Goal: Information Seeking & Learning: Learn about a topic

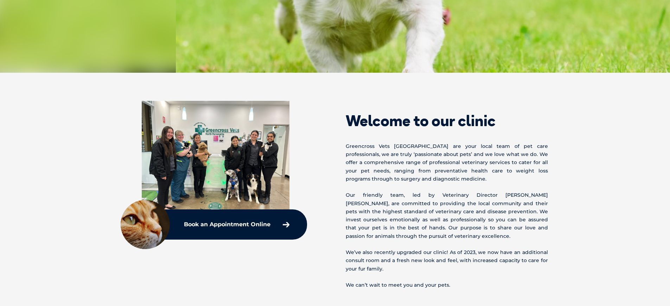
scroll to position [192, 0]
click at [252, 179] on img at bounding box center [216, 156] width 148 height 111
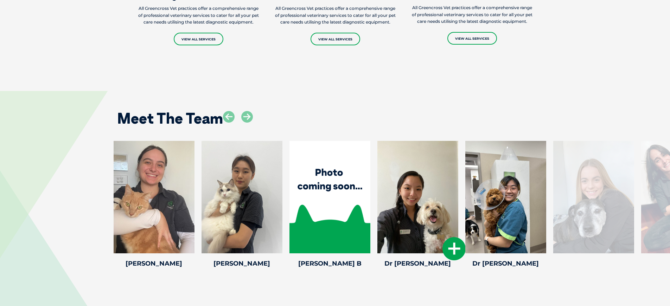
scroll to position [872, 0]
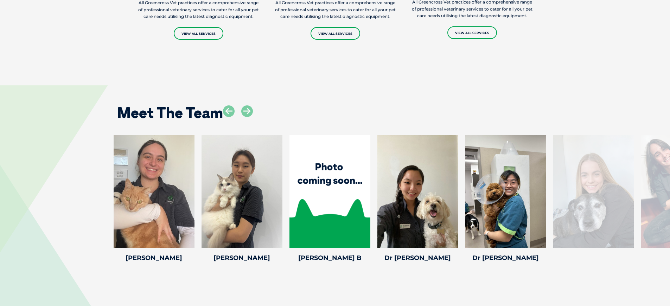
drag, startPoint x: 481, startPoint y: 285, endPoint x: 394, endPoint y: 280, distance: 86.7
click at [396, 281] on div "Meet The Team [PERSON_NAME] [PERSON_NAME] Head Nurse [PERSON_NAME] has been a V…" at bounding box center [335, 178] width 670 height 229
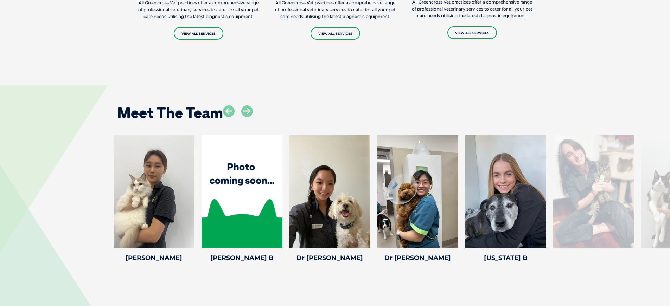
drag, startPoint x: 485, startPoint y: 208, endPoint x: 26, endPoint y: 216, distance: 458.8
click at [26, 216] on div "[PERSON_NAME] [PERSON_NAME] Head Nurse [PERSON_NAME] has been a Veterinary Nurs…" at bounding box center [335, 199] width 670 height 129
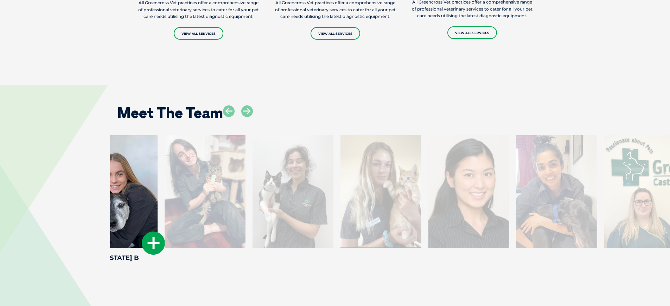
drag, startPoint x: 510, startPoint y: 214, endPoint x: 132, endPoint y: 233, distance: 378.3
click at [132, 233] on div at bounding box center [117, 191] width 81 height 113
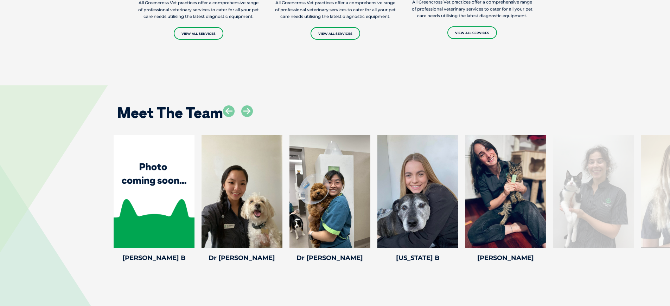
drag, startPoint x: 320, startPoint y: 220, endPoint x: 10, endPoint y: 220, distance: 310.6
click at [57, 216] on div "[PERSON_NAME] [PERSON_NAME] Head Nurse [PERSON_NAME] has been a Veterinary Nurs…" at bounding box center [335, 199] width 670 height 129
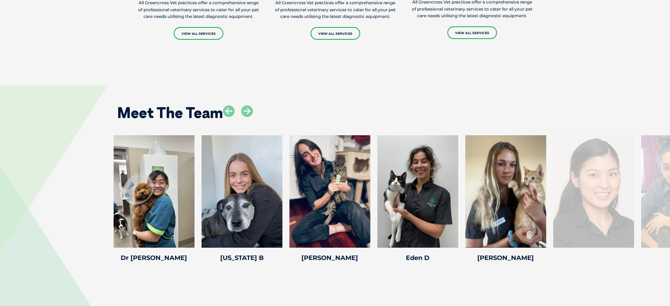
drag, startPoint x: 545, startPoint y: 190, endPoint x: 37, endPoint y: 237, distance: 509.8
click at [37, 238] on div "[PERSON_NAME] [PERSON_NAME] Head Nurse [PERSON_NAME] has been a Veterinary Nurs…" at bounding box center [335, 199] width 670 height 129
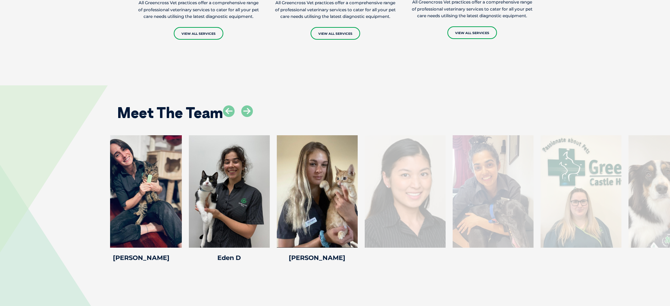
drag, startPoint x: 611, startPoint y: 226, endPoint x: 449, endPoint y: 240, distance: 162.4
click at [449, 240] on div "Dr [PERSON_NAME] Dr [PERSON_NAME] Veterinarian After completing her Bachelor of…" at bounding box center [493, 199] width 88 height 129
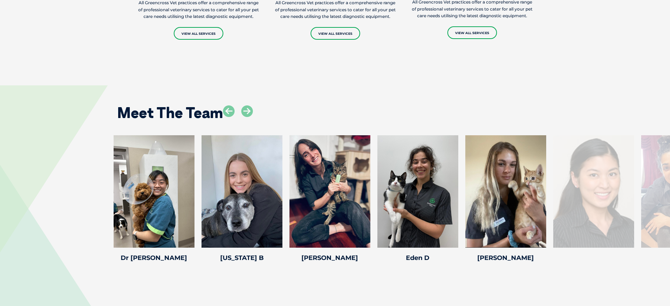
drag, startPoint x: 359, startPoint y: 226, endPoint x: 695, endPoint y: 197, distance: 337.6
click at [670, 197] on html "Greencross Vets Search for: Search Find Your Local Greencross Vet WebVet Book O…" at bounding box center [335, 76] width 670 height 1896
drag, startPoint x: 403, startPoint y: 186, endPoint x: 551, endPoint y: 156, distance: 150.5
click at [370, 161] on div at bounding box center [330, 191] width 81 height 113
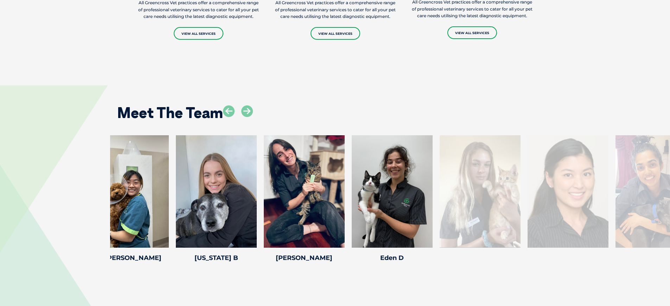
drag, startPoint x: 530, startPoint y: 181, endPoint x: 310, endPoint y: 208, distance: 221.9
click at [440, 204] on div at bounding box center [480, 191] width 81 height 113
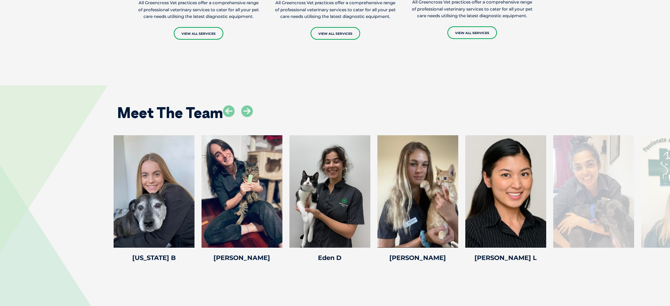
drag, startPoint x: 656, startPoint y: 188, endPoint x: 94, endPoint y: 246, distance: 565.1
click at [94, 246] on div "[PERSON_NAME] [PERSON_NAME] Head Nurse [PERSON_NAME] has been a Veterinary Nurs…" at bounding box center [335, 199] width 670 height 129
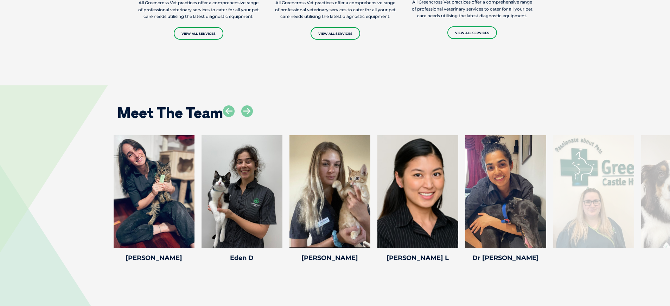
drag, startPoint x: 638, startPoint y: 191, endPoint x: 76, endPoint y: 237, distance: 564.3
click at [76, 237] on div "[PERSON_NAME] [PERSON_NAME] Head Nurse [PERSON_NAME] has been a Veterinary Nurs…" at bounding box center [335, 199] width 670 height 129
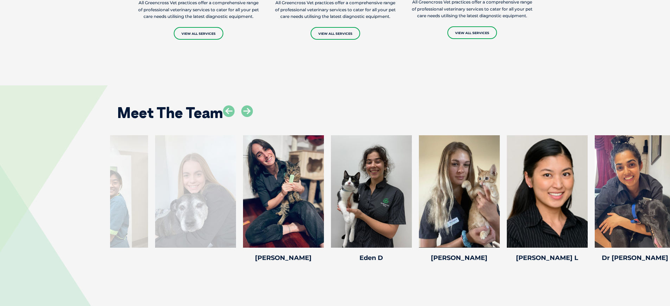
drag, startPoint x: 160, startPoint y: 212, endPoint x: 674, endPoint y: 193, distance: 514.3
click at [670, 193] on html "Greencross Vets Search for: Search Find Your Local Greencross Vet WebVet Book O…" at bounding box center [335, 76] width 670 height 1896
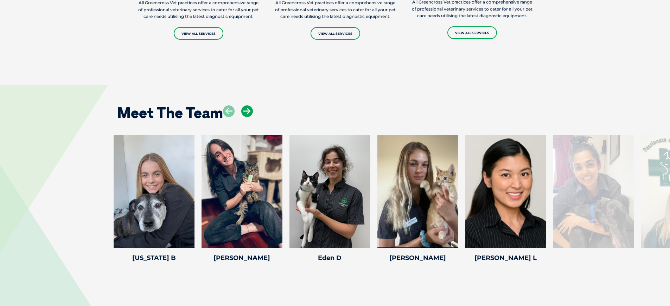
click at [243, 113] on icon at bounding box center [247, 112] width 12 height 12
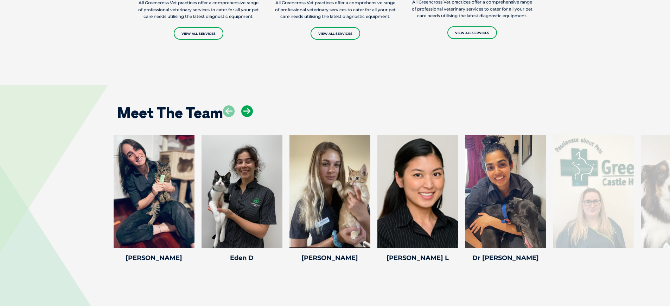
click at [243, 114] on icon at bounding box center [247, 112] width 12 height 12
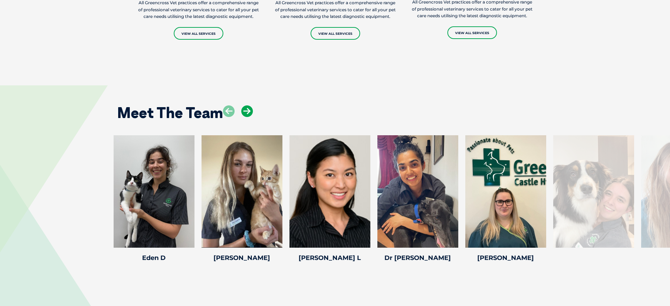
click at [243, 114] on icon at bounding box center [247, 112] width 12 height 12
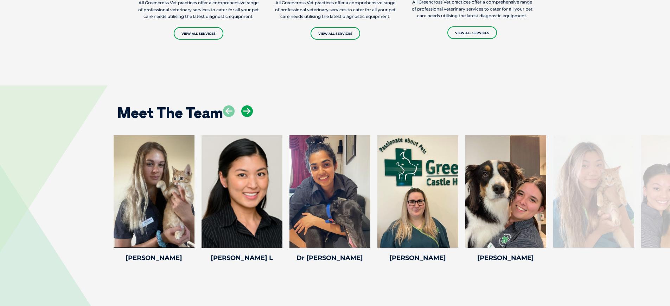
click at [243, 114] on icon at bounding box center [247, 112] width 12 height 12
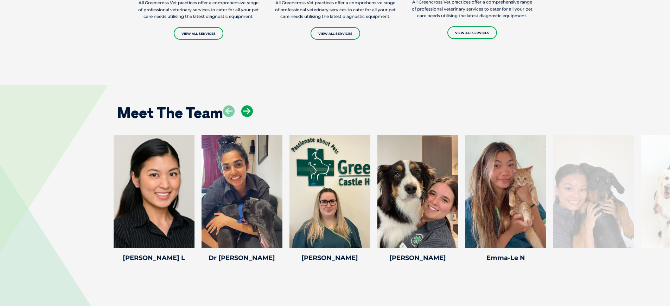
click at [243, 114] on icon at bounding box center [247, 112] width 12 height 12
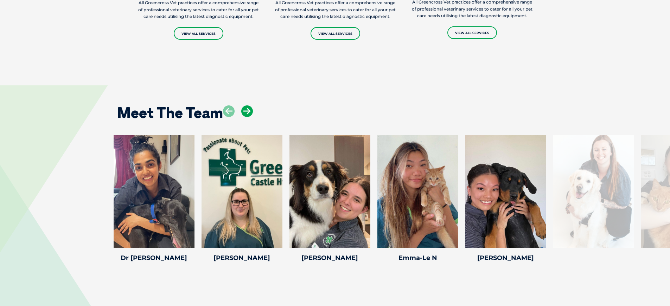
click at [243, 114] on icon at bounding box center [247, 112] width 12 height 12
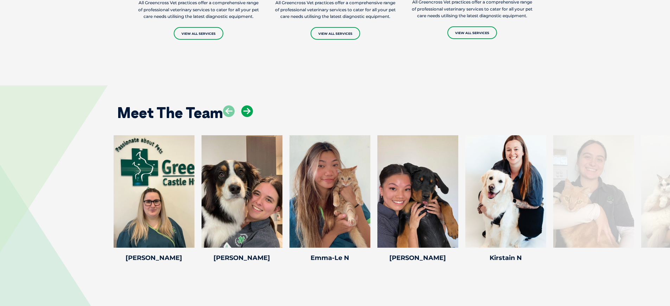
click at [243, 114] on icon at bounding box center [247, 112] width 12 height 12
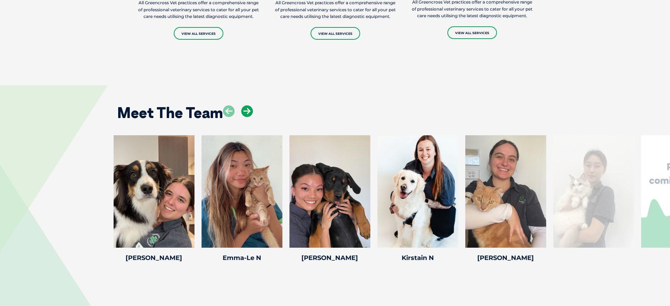
click at [243, 114] on icon at bounding box center [247, 112] width 12 height 12
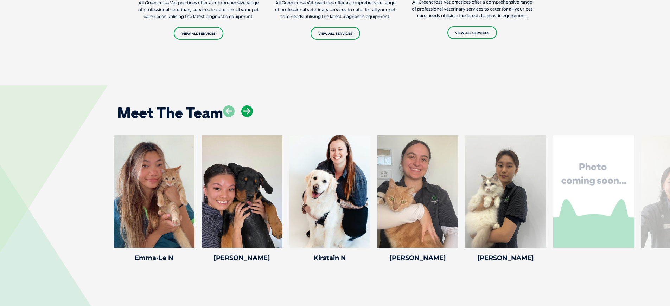
click at [243, 114] on icon at bounding box center [247, 112] width 12 height 12
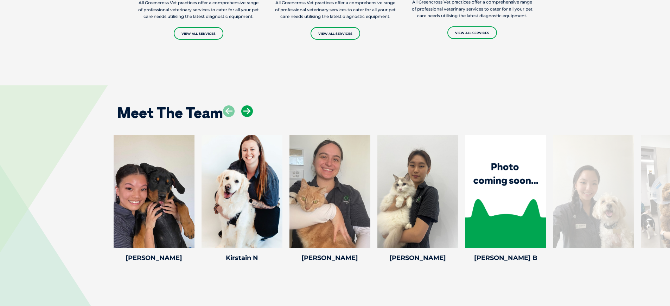
click at [243, 114] on icon at bounding box center [247, 112] width 12 height 12
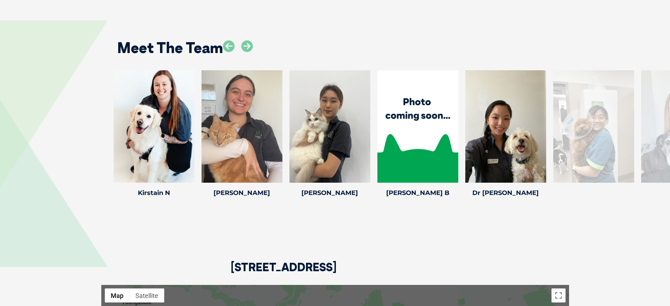
scroll to position [878, 0]
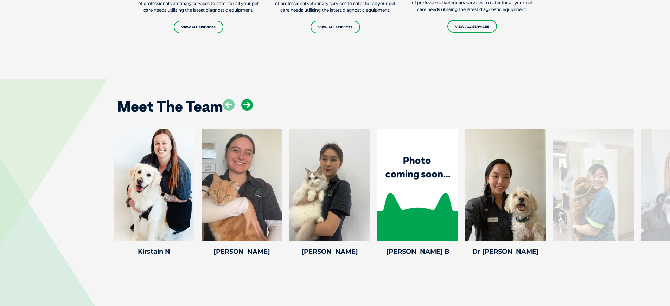
click at [248, 111] on icon at bounding box center [247, 105] width 12 height 12
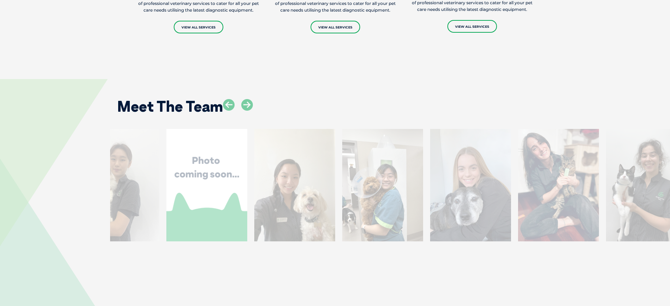
drag, startPoint x: 592, startPoint y: 217, endPoint x: 476, endPoint y: 223, distance: 116.2
click at [476, 223] on div at bounding box center [470, 185] width 81 height 113
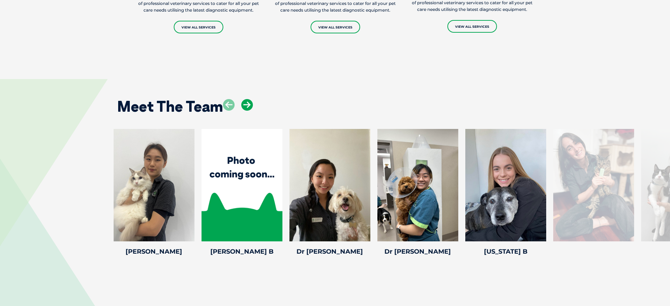
click at [251, 111] on icon at bounding box center [247, 105] width 12 height 12
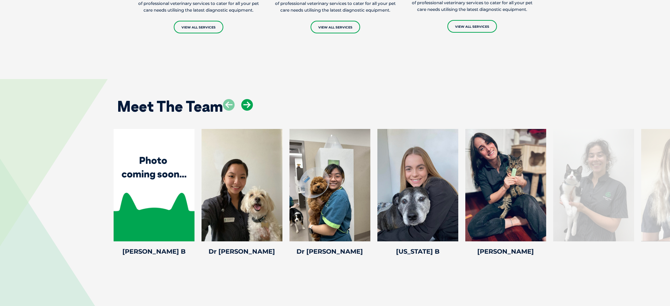
click at [251, 111] on icon at bounding box center [247, 105] width 12 height 12
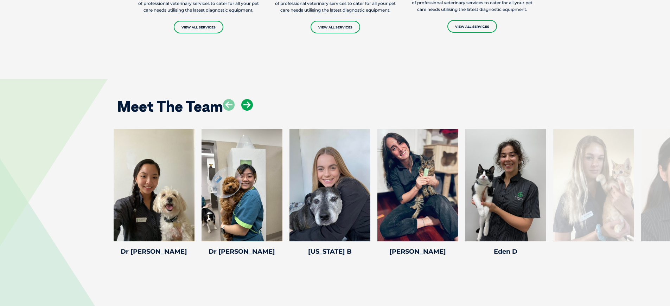
click at [251, 111] on icon at bounding box center [247, 105] width 12 height 12
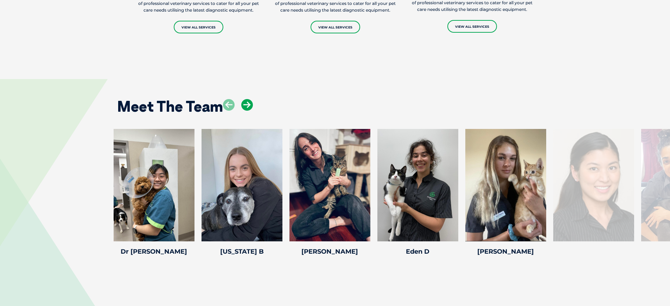
click at [251, 111] on icon at bounding box center [247, 105] width 12 height 12
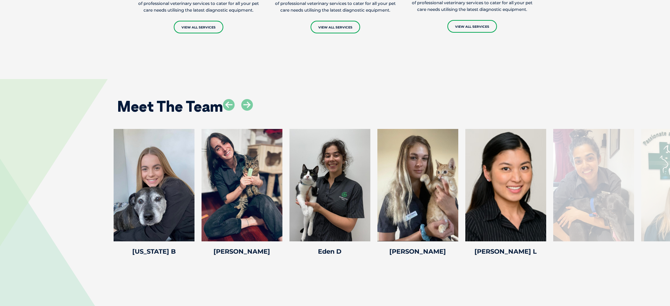
click at [592, 183] on div at bounding box center [593, 185] width 81 height 113
click at [248, 111] on icon at bounding box center [247, 105] width 12 height 12
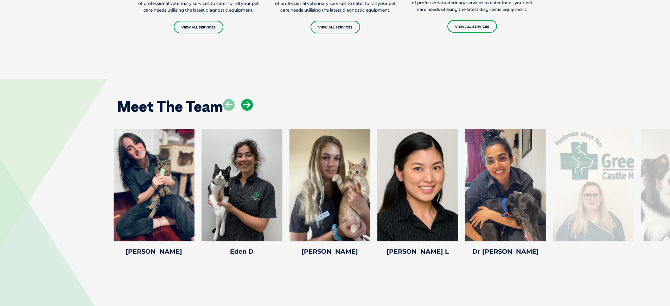
click at [250, 111] on icon at bounding box center [247, 105] width 12 height 12
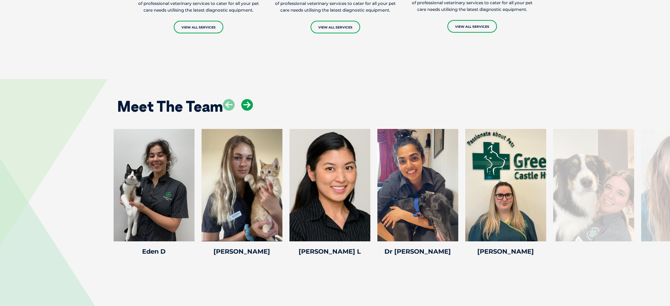
click at [250, 111] on icon at bounding box center [247, 105] width 12 height 12
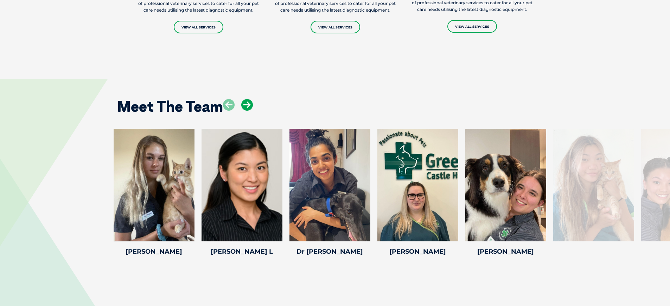
click at [250, 111] on icon at bounding box center [247, 105] width 12 height 12
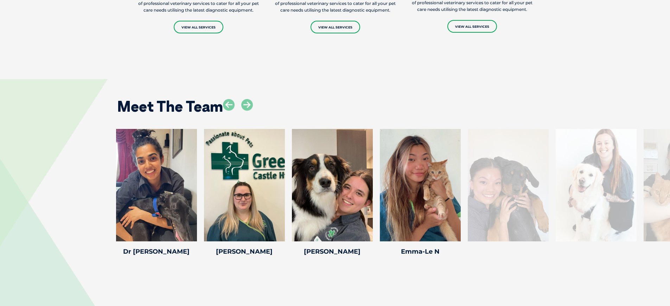
drag, startPoint x: 570, startPoint y: 209, endPoint x: 497, endPoint y: 213, distance: 72.9
click at [497, 213] on div at bounding box center [508, 185] width 81 height 113
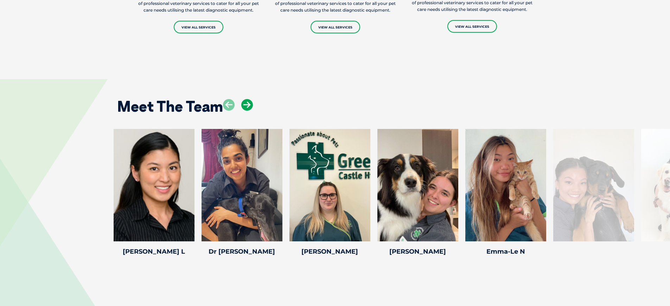
click at [246, 110] on icon at bounding box center [247, 105] width 12 height 12
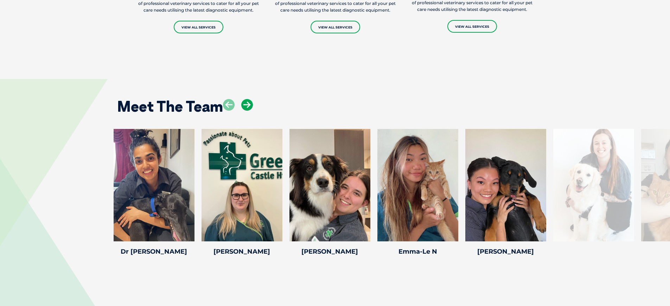
click at [242, 111] on icon at bounding box center [247, 105] width 12 height 12
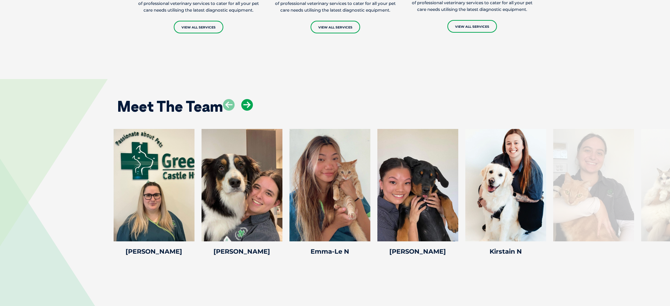
click at [243, 111] on icon at bounding box center [247, 105] width 12 height 12
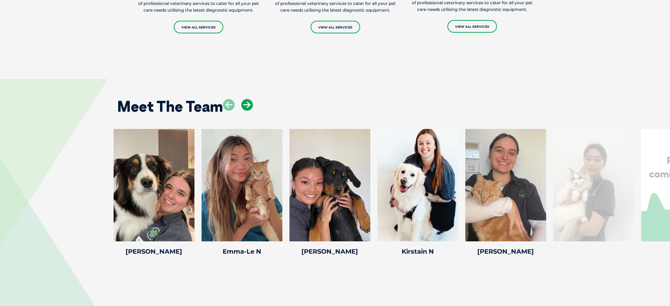
click at [243, 111] on icon at bounding box center [247, 105] width 12 height 12
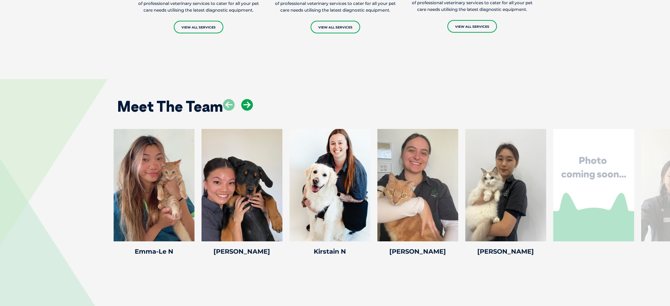
click at [250, 111] on icon at bounding box center [247, 105] width 12 height 12
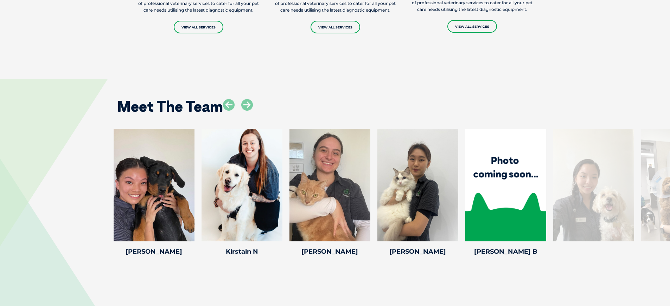
click at [610, 215] on div at bounding box center [593, 185] width 81 height 113
click at [609, 214] on div at bounding box center [593, 185] width 81 height 113
click at [572, 203] on div at bounding box center [593, 185] width 81 height 113
click at [574, 203] on div at bounding box center [593, 185] width 81 height 113
click at [243, 108] on icon at bounding box center [247, 105] width 12 height 12
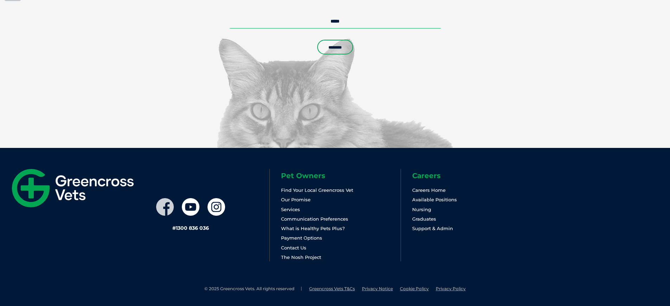
scroll to position [1597, 0]
